Goal: Find specific page/section: Find specific page/section

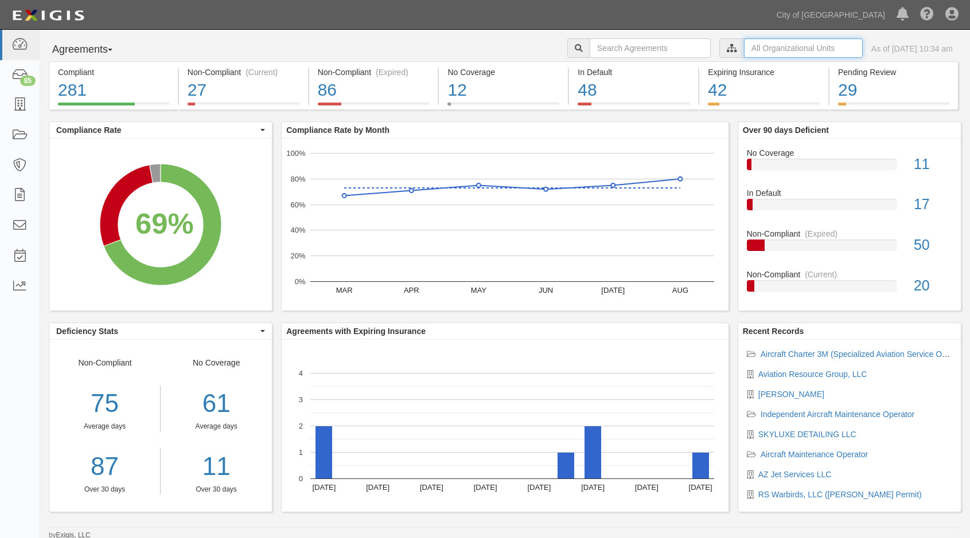
click at [751, 48] on input "text" at bounding box center [803, 47] width 119 height 19
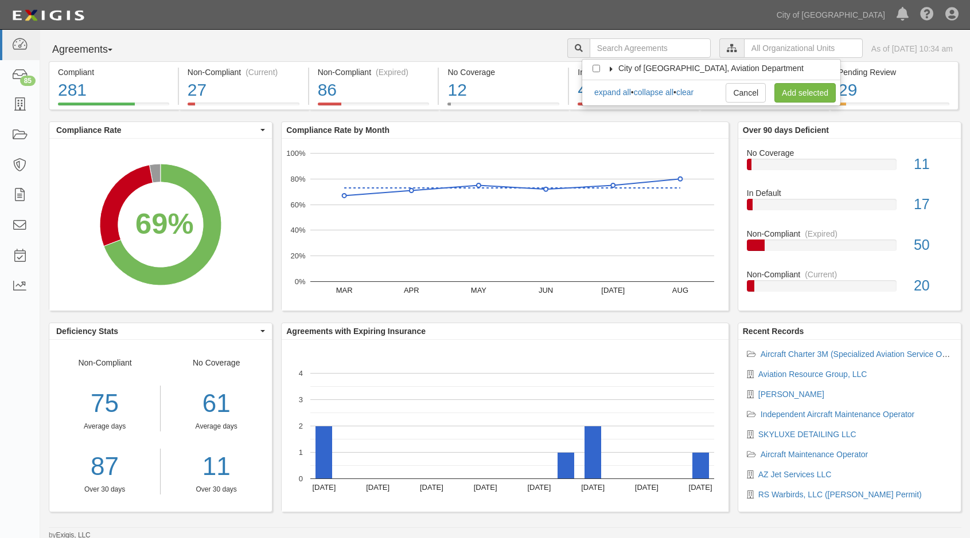
click at [612, 67] on icon at bounding box center [611, 69] width 8 height 5
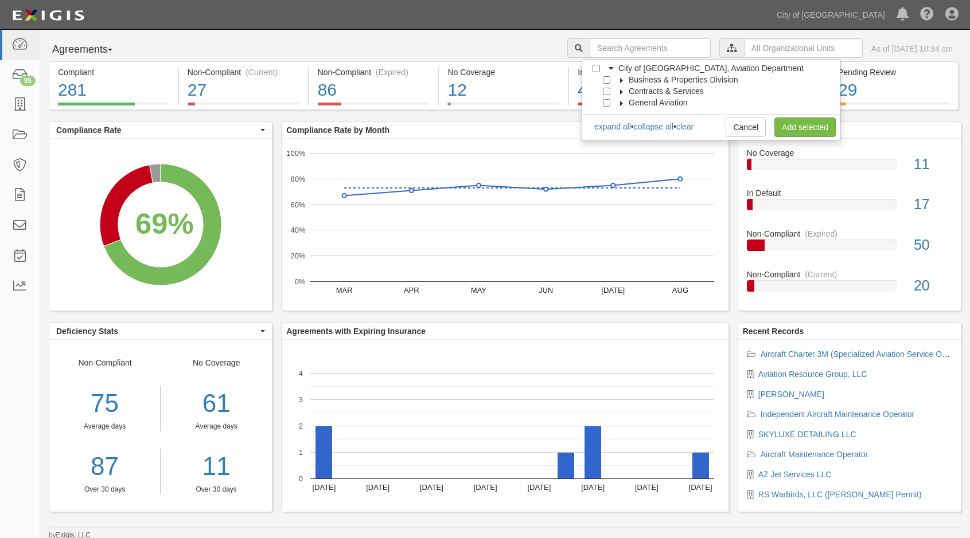
click at [619, 99] on label "General Aviation" at bounding box center [650, 102] width 73 height 11
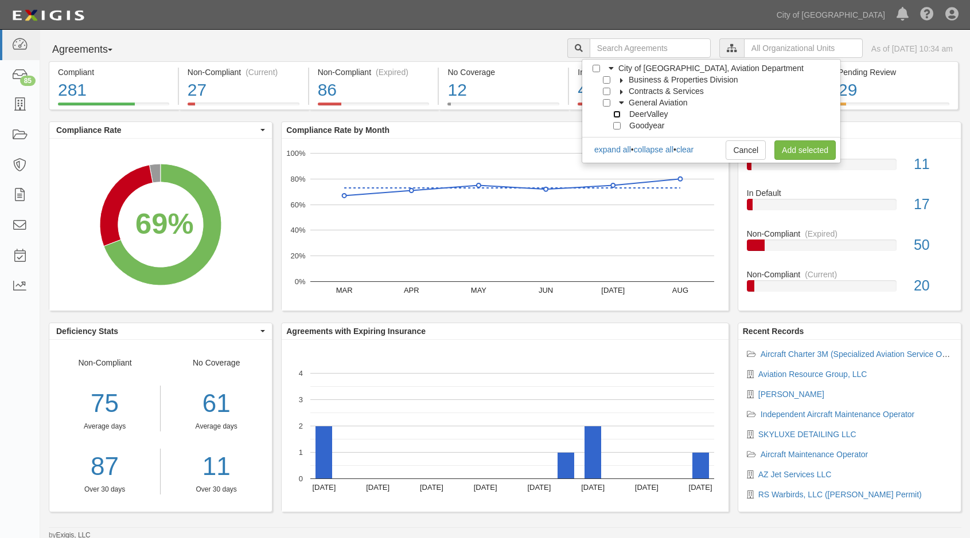
click at [618, 114] on input "DeerValley" at bounding box center [616, 114] width 7 height 7
checkbox input "true"
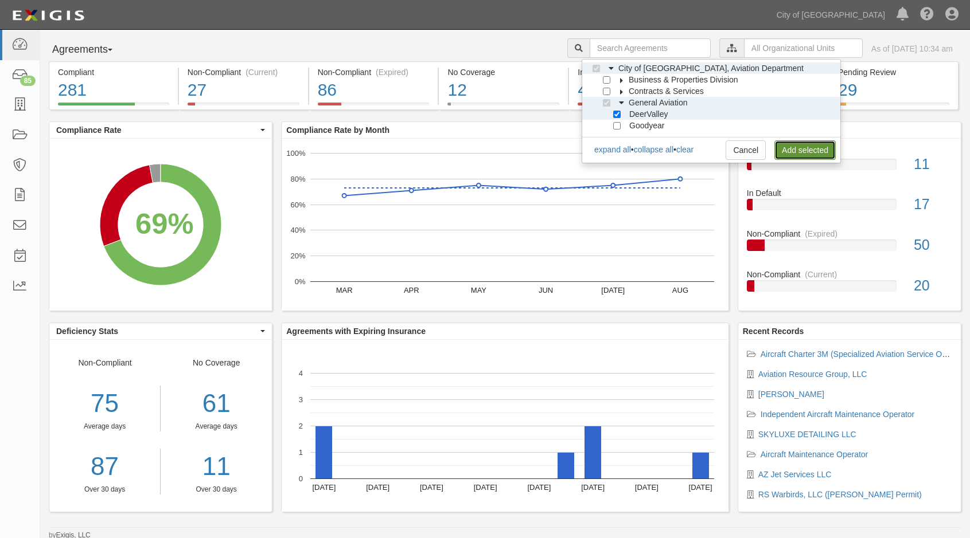
click at [794, 144] on link "Add selected" at bounding box center [804, 149] width 61 height 19
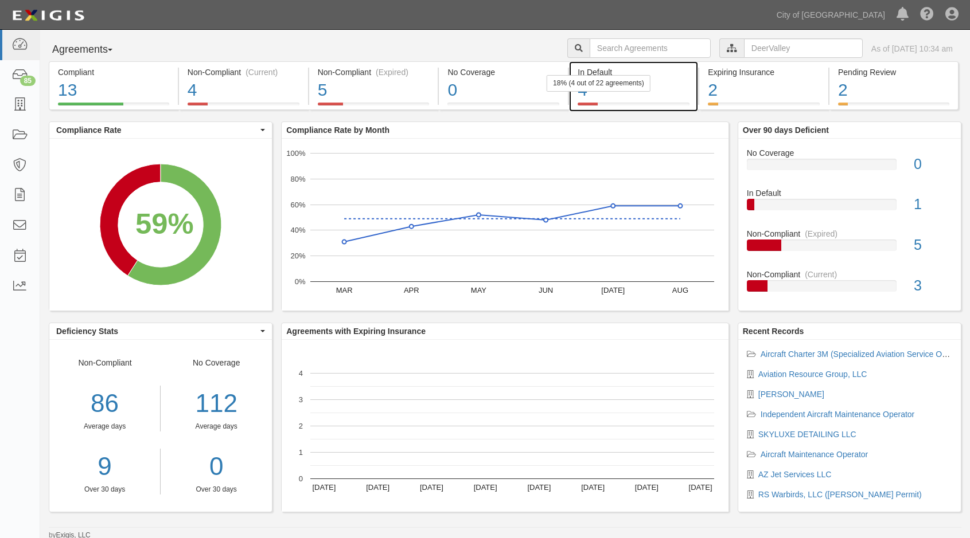
click at [681, 96] on div "4" at bounding box center [633, 90] width 112 height 25
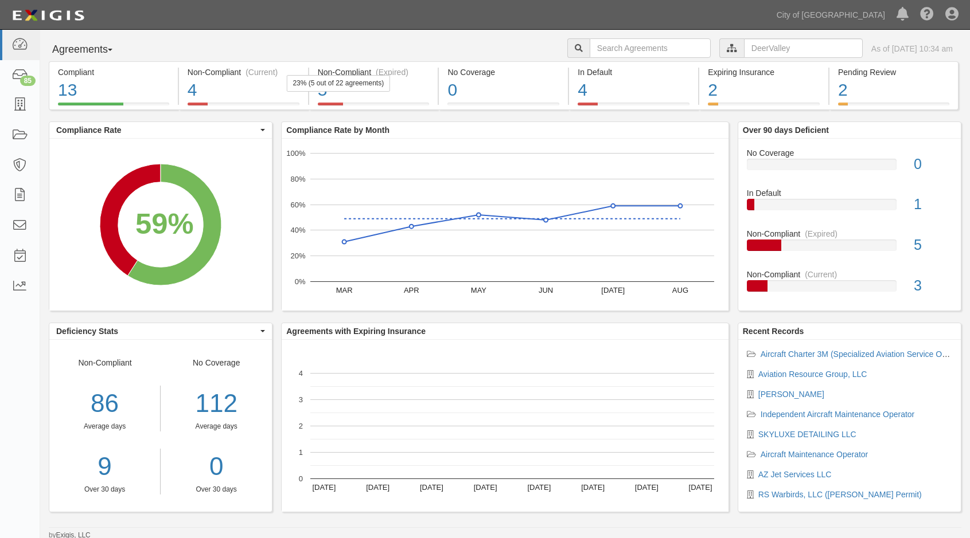
scroll to position [2, 0]
